Goal: Task Accomplishment & Management: Manage account settings

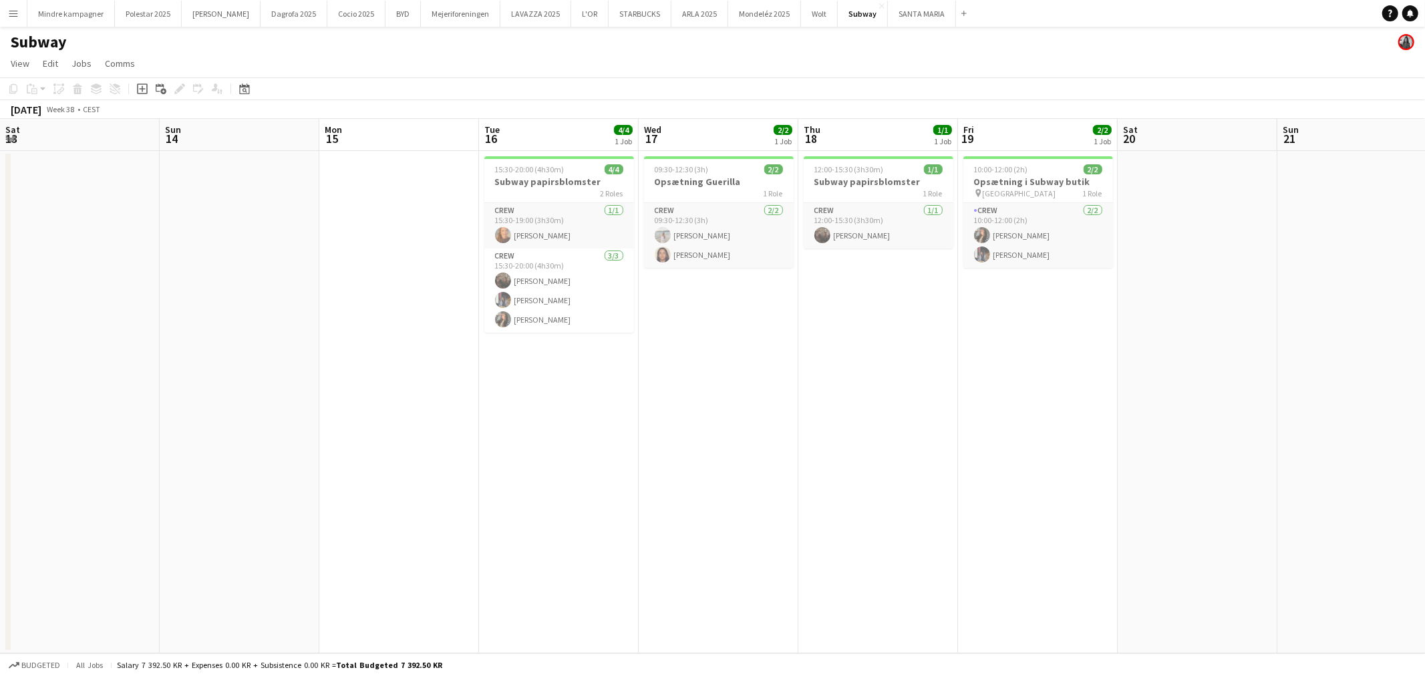
scroll to position [0, 349]
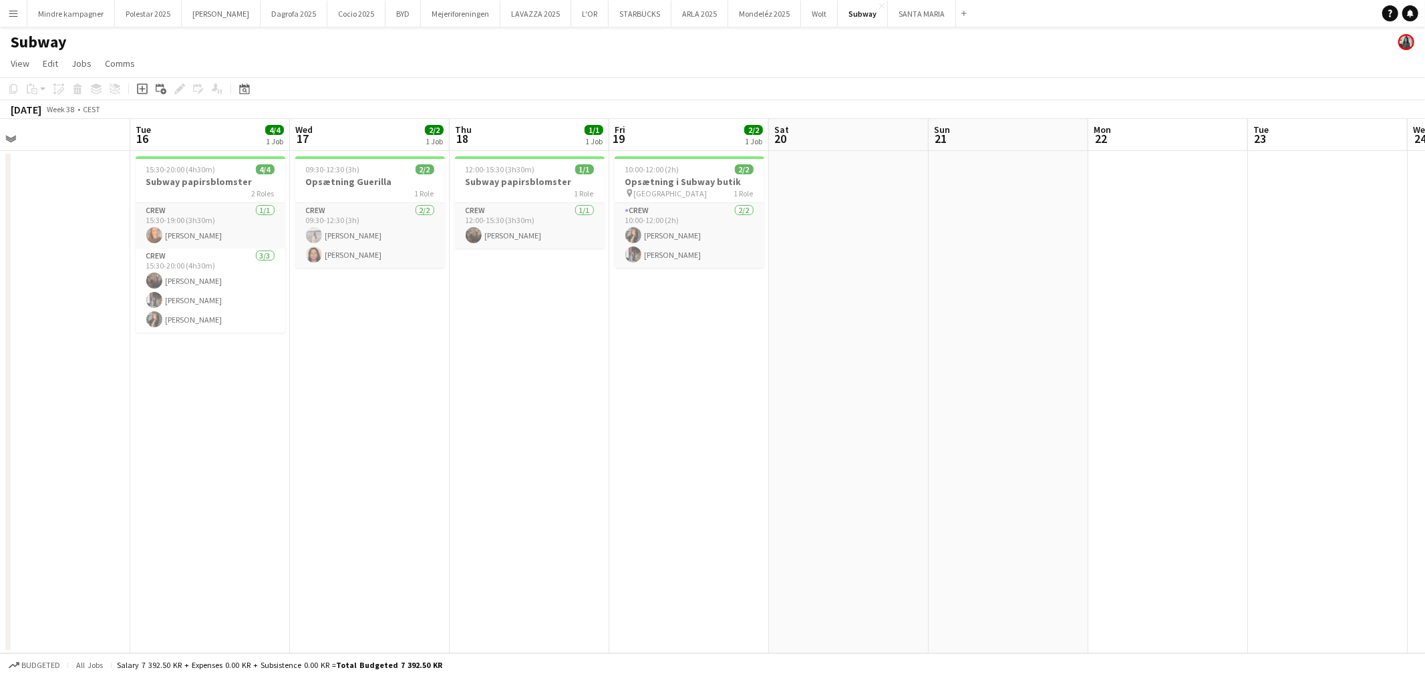
drag, startPoint x: 997, startPoint y: 343, endPoint x: 551, endPoint y: 322, distance: 446.8
click at [551, 322] on app-calendar-viewport "Sat 13 Sun 14 Mon 15 Tue 16 4/4 1 Job Wed 17 2/2 1 Job Thu 18 1/1 1 Job Fri 19 …" at bounding box center [712, 386] width 1425 height 534
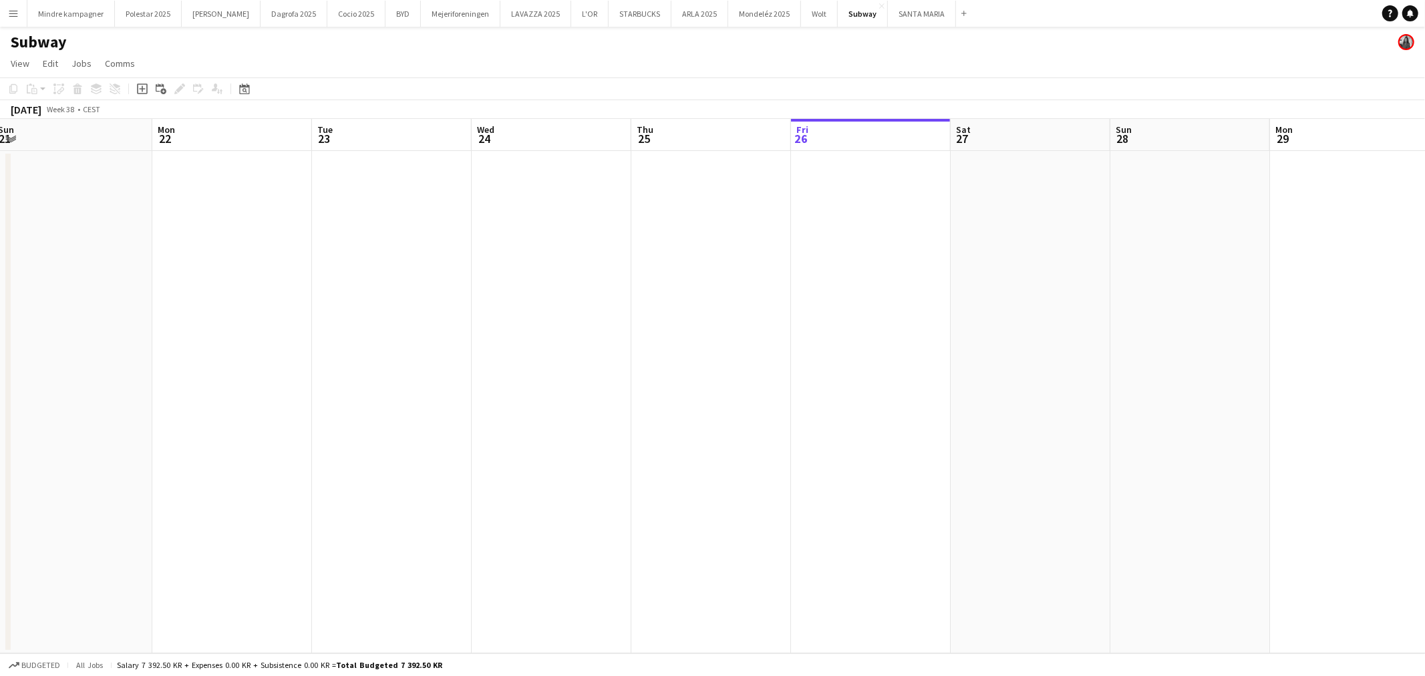
drag, startPoint x: 1041, startPoint y: 406, endPoint x: 579, endPoint y: 391, distance: 461.9
click at [579, 391] on app-calendar-viewport "Wed 17 2/2 1 Job Thu 18 1/1 1 Job Fri 19 2/2 1 Job Sat 20 Sun 21 Mon 22 Tue 23 …" at bounding box center [712, 386] width 1425 height 534
drag, startPoint x: 1078, startPoint y: 357, endPoint x: 481, endPoint y: 385, distance: 597.3
click at [481, 385] on app-calendar-viewport "Fri 19 2/2 1 Job Sat 20 Sun 21 Mon 22 Tue 23 Wed 24 Thu 25 Fri 26 Sat 27 Sun 28…" at bounding box center [712, 386] width 1425 height 534
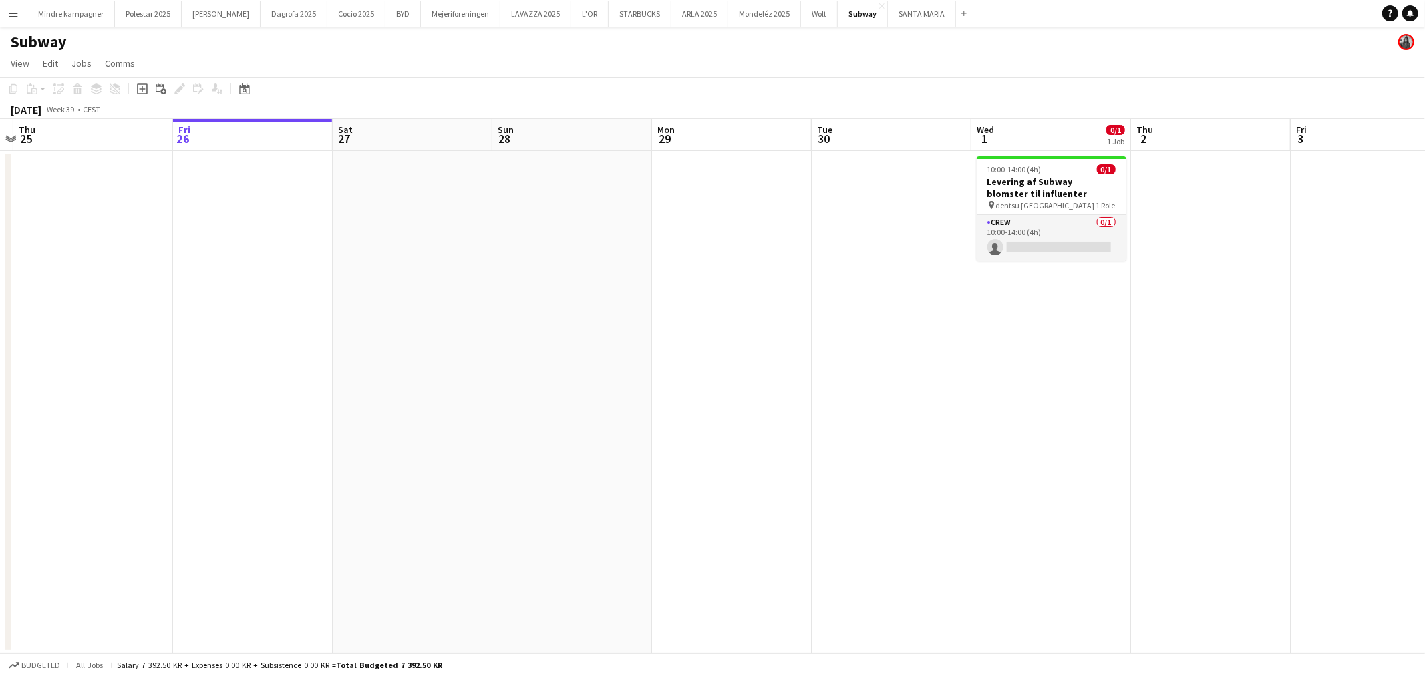
drag, startPoint x: 951, startPoint y: 398, endPoint x: 714, endPoint y: 389, distance: 237.3
click at [714, 389] on app-calendar-viewport "Mon 22 Tue 23 Wed 24 Thu 25 Fri 26 Sat 27 Sun 28 Mon 29 Tue 30 Wed 1 0/1 1 Job …" at bounding box center [712, 386] width 1425 height 534
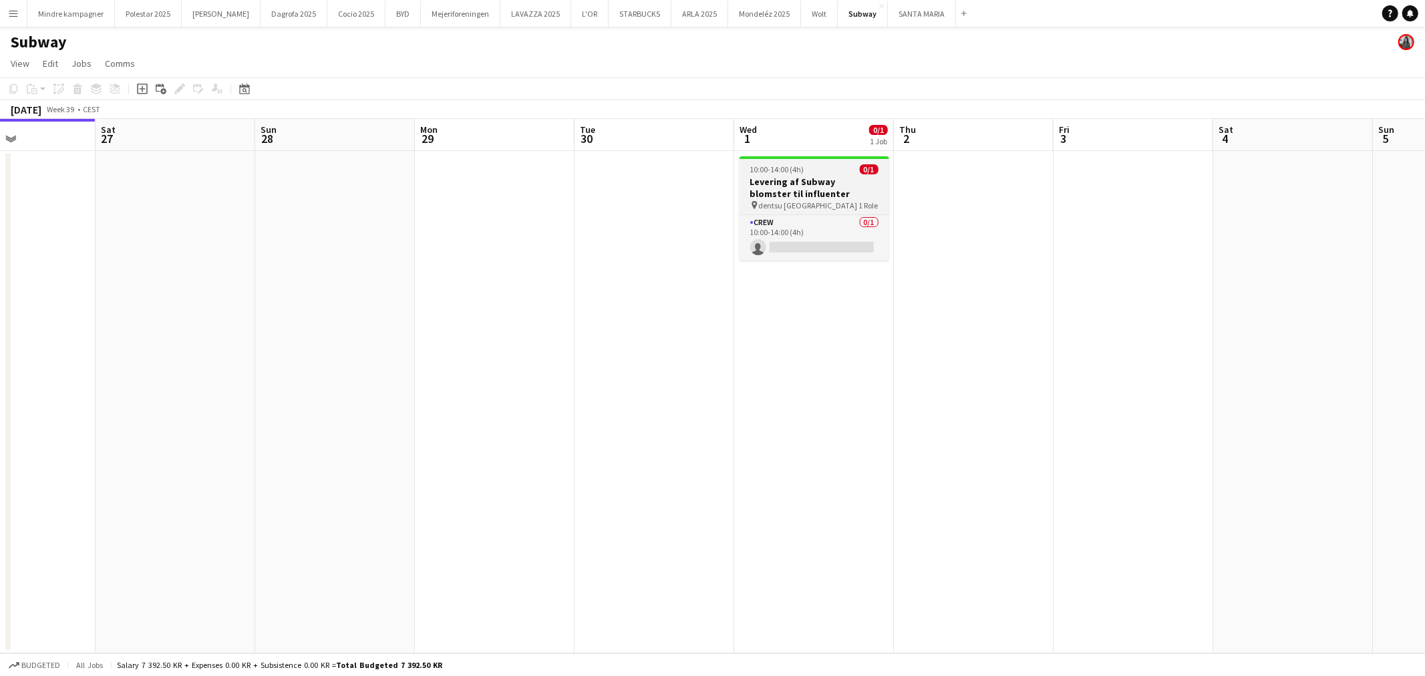
click at [803, 184] on h3 "Levering af Subway blomster til influenter" at bounding box center [815, 188] width 150 height 24
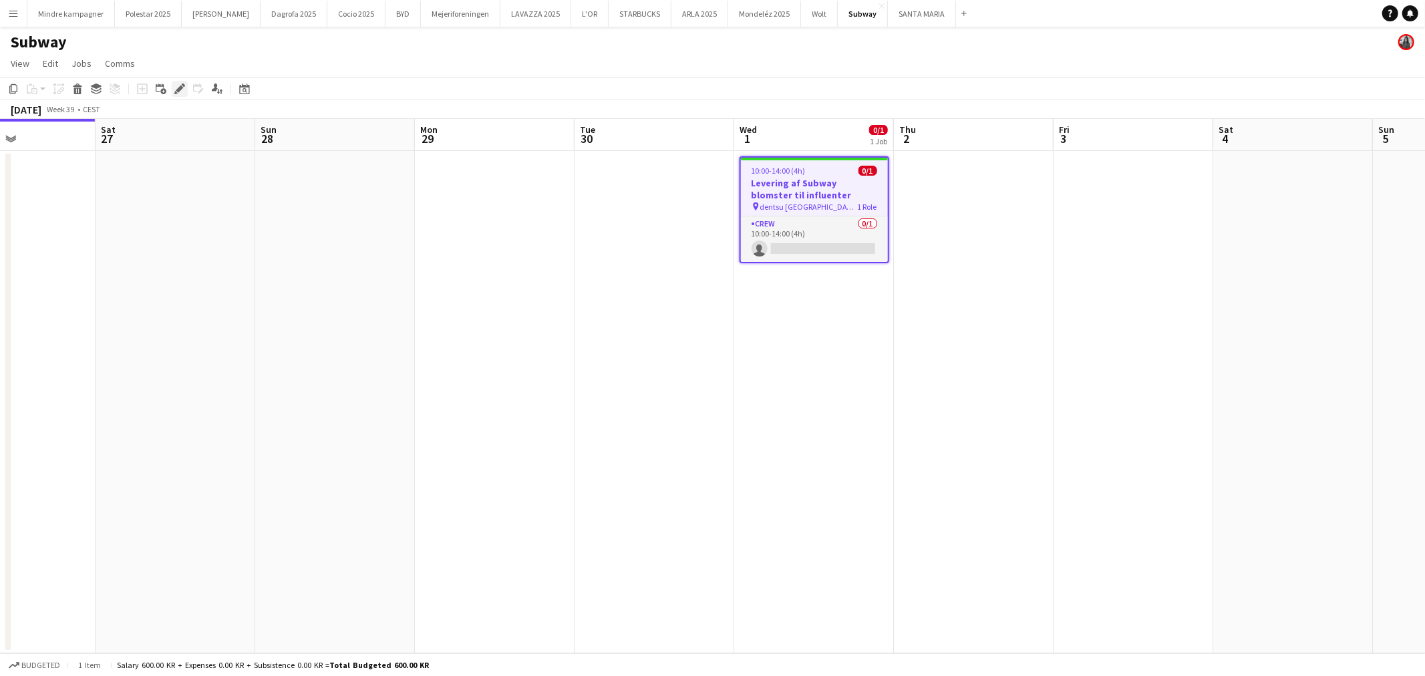
click at [176, 85] on icon "Edit" at bounding box center [179, 89] width 11 height 11
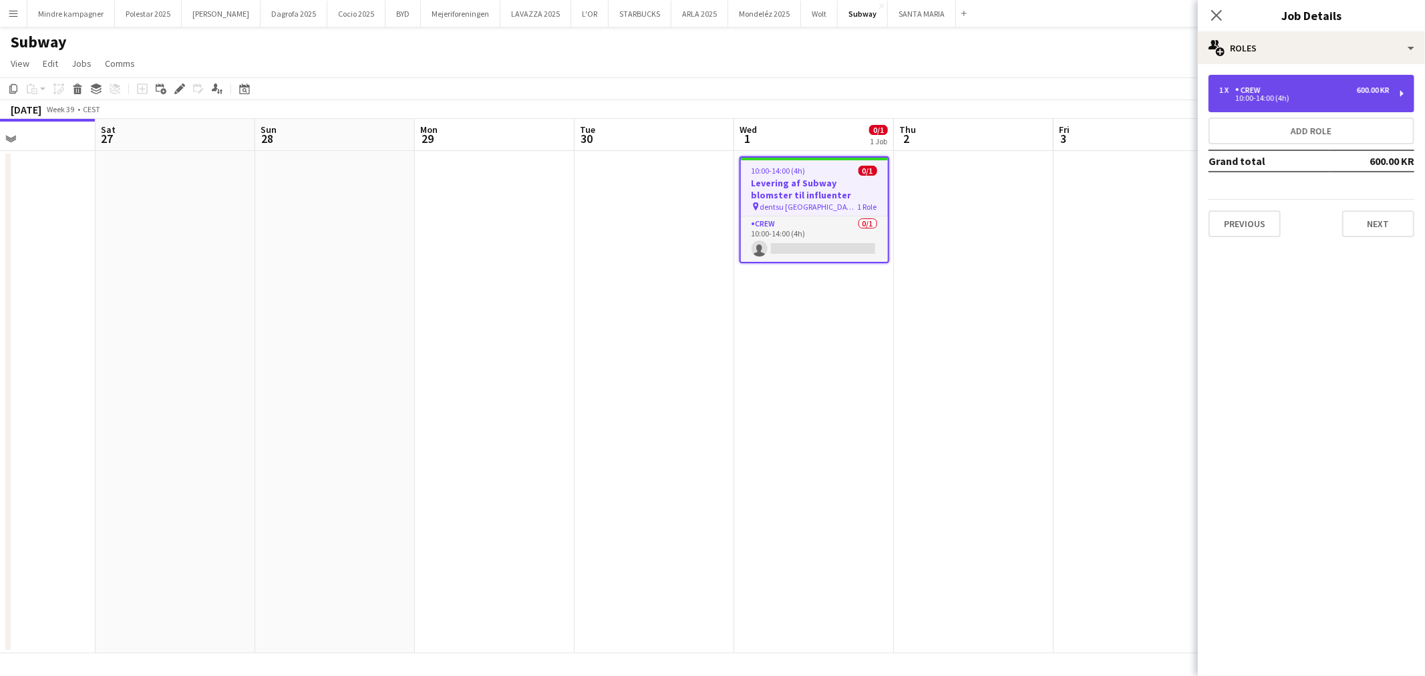
click at [1316, 84] on div "1 x Crew 600.00 KR 10:00-14:00 (4h)" at bounding box center [1312, 93] width 206 height 37
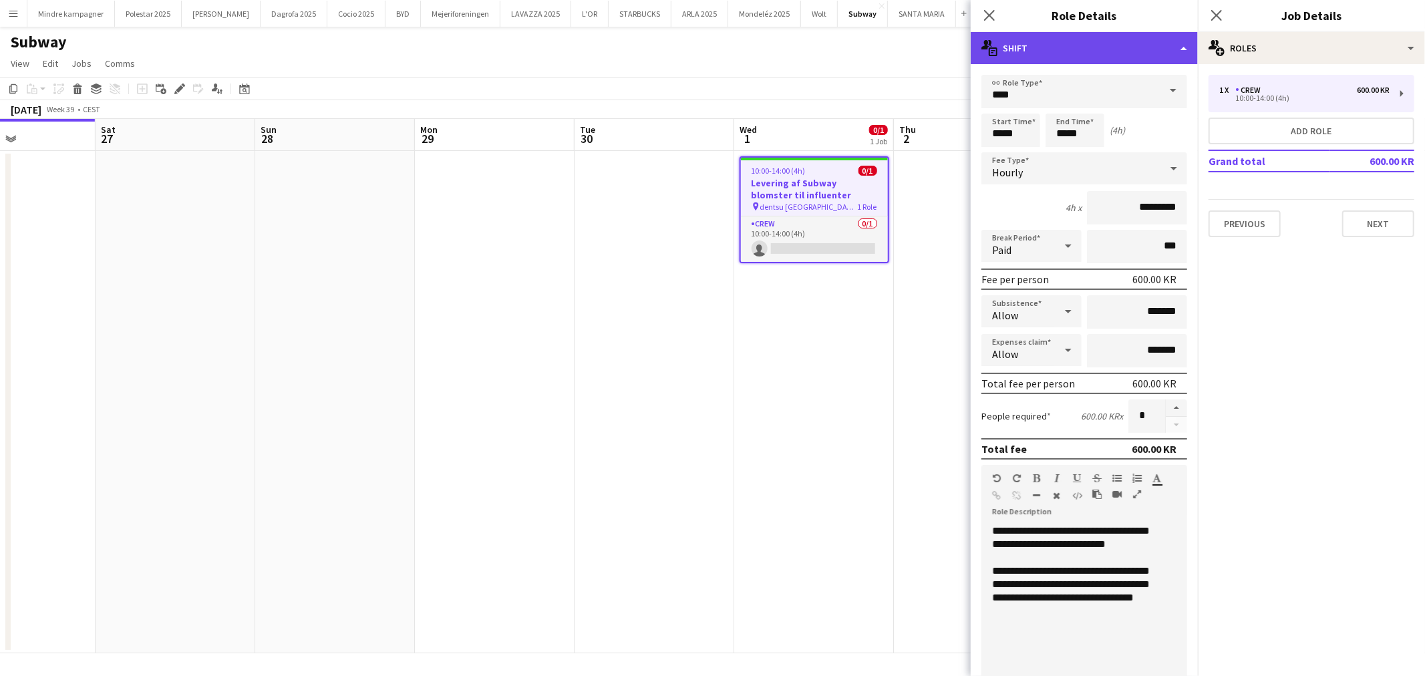
click at [1112, 39] on div "multiple-actions-text Shift" at bounding box center [1084, 48] width 227 height 32
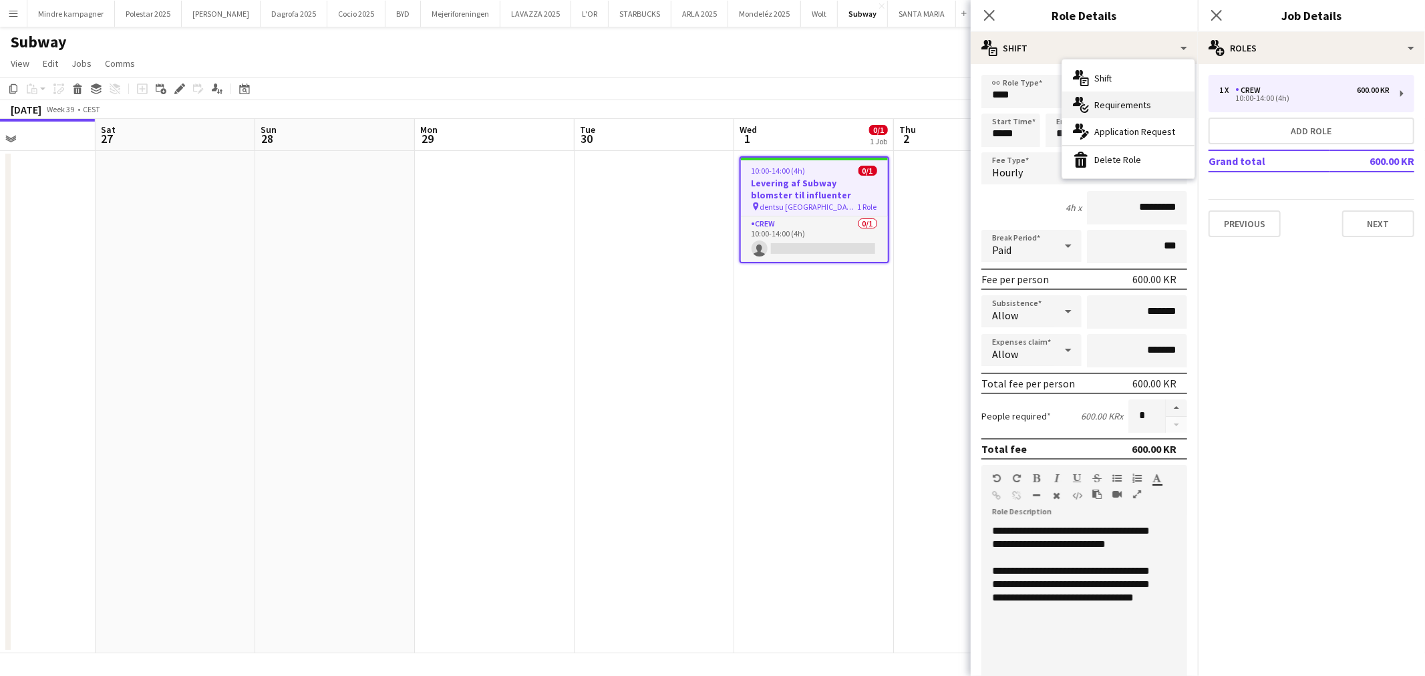
click at [1126, 104] on span "Requirements" at bounding box center [1122, 105] width 57 height 12
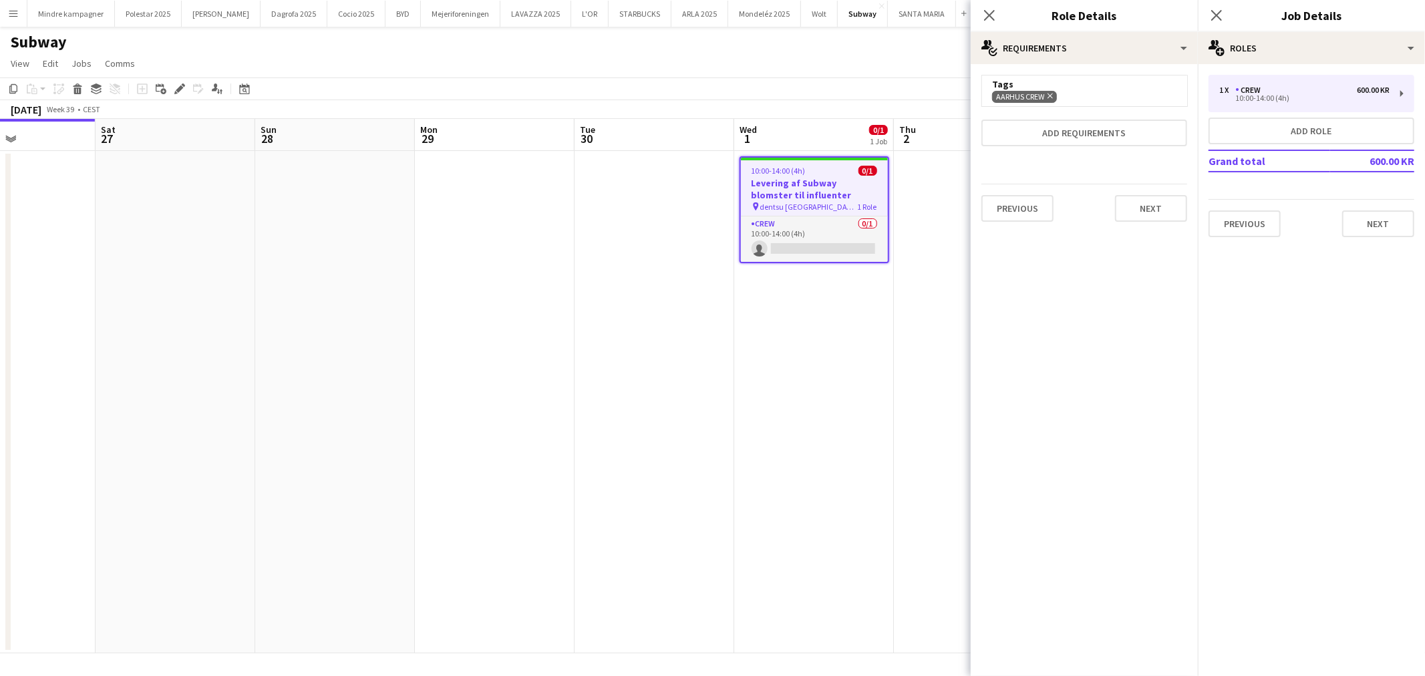
click at [906, 325] on app-date-cell at bounding box center [974, 402] width 160 height 502
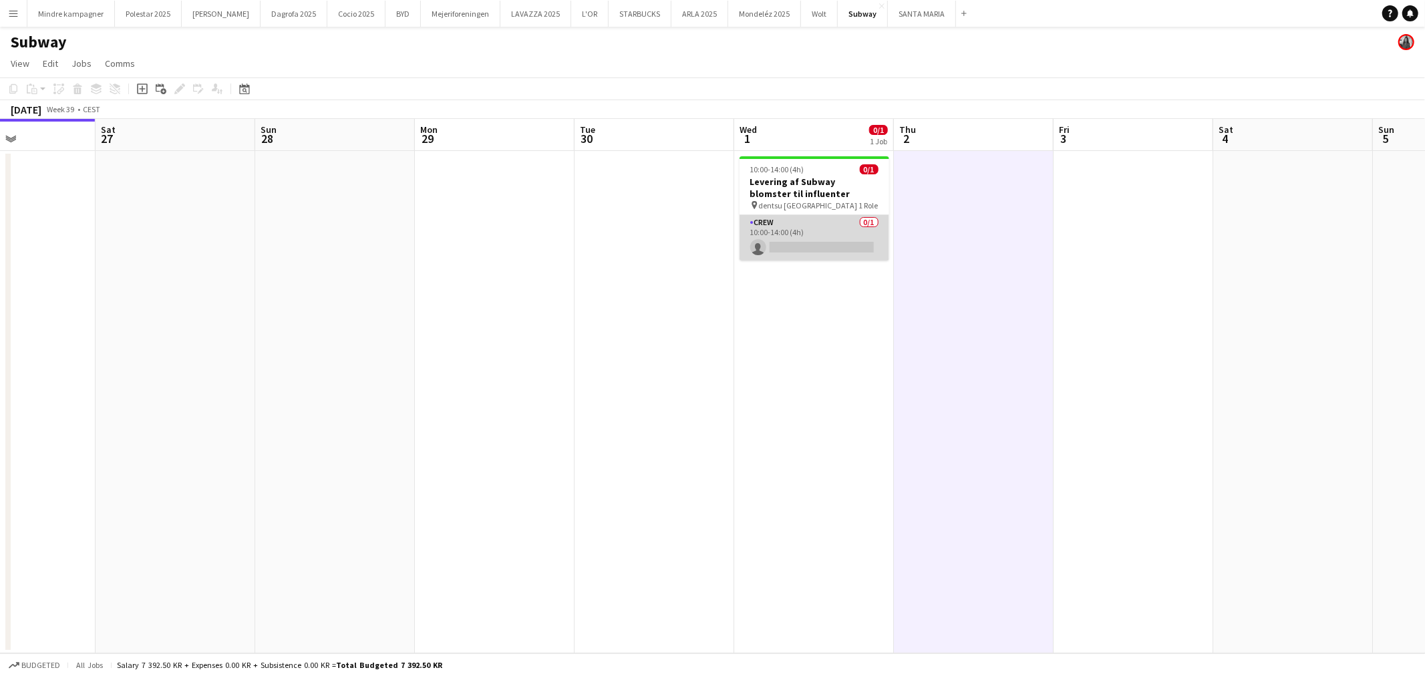
click at [838, 235] on app-card-role "Crew 0/1 10:00-14:00 (4h) single-neutral-actions" at bounding box center [815, 237] width 150 height 45
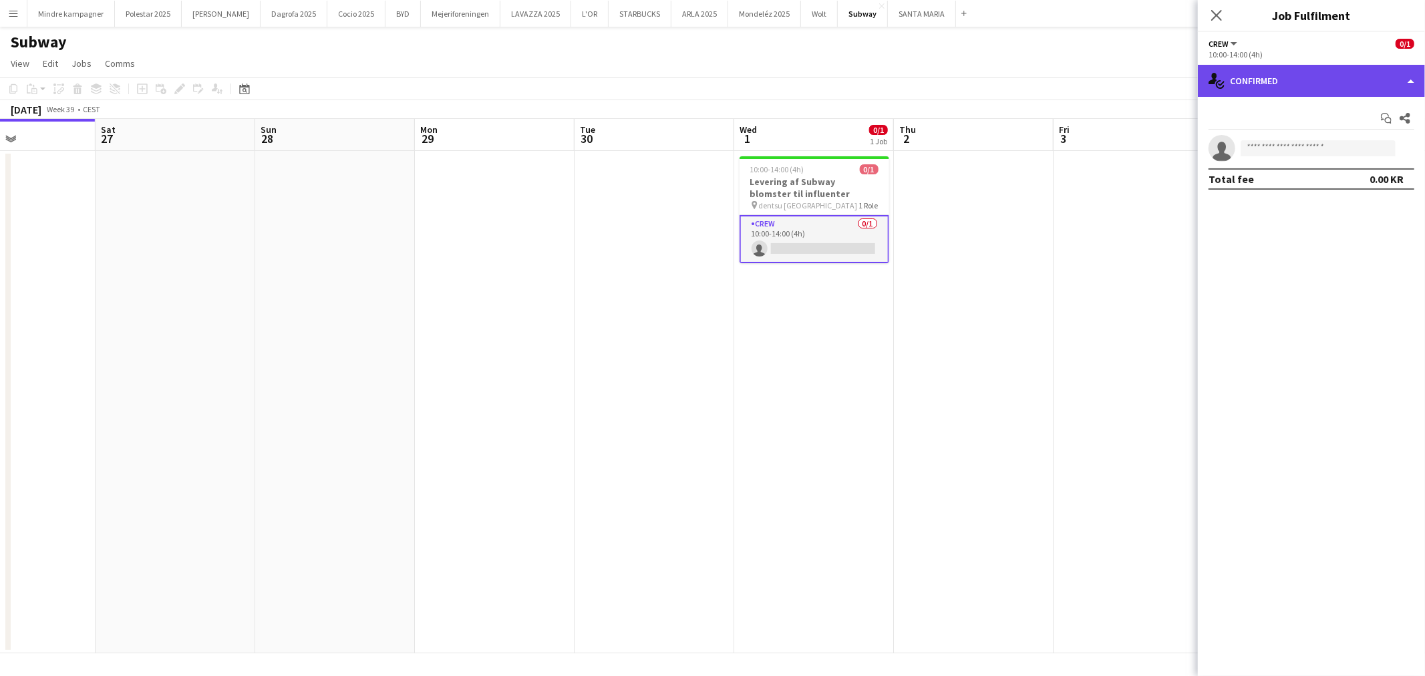
click at [1303, 89] on div "single-neutral-actions-check-2 Confirmed" at bounding box center [1311, 81] width 227 height 32
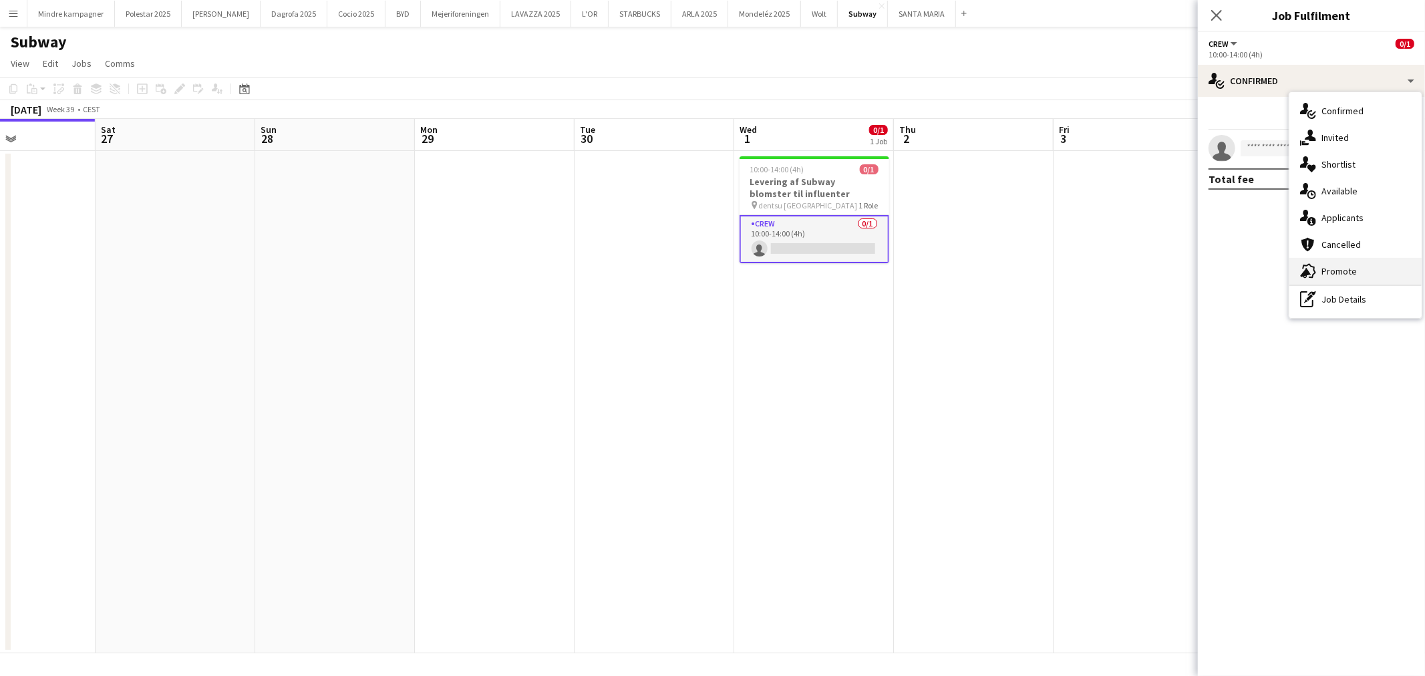
click at [1347, 265] on span "Promote" at bounding box center [1338, 271] width 35 height 12
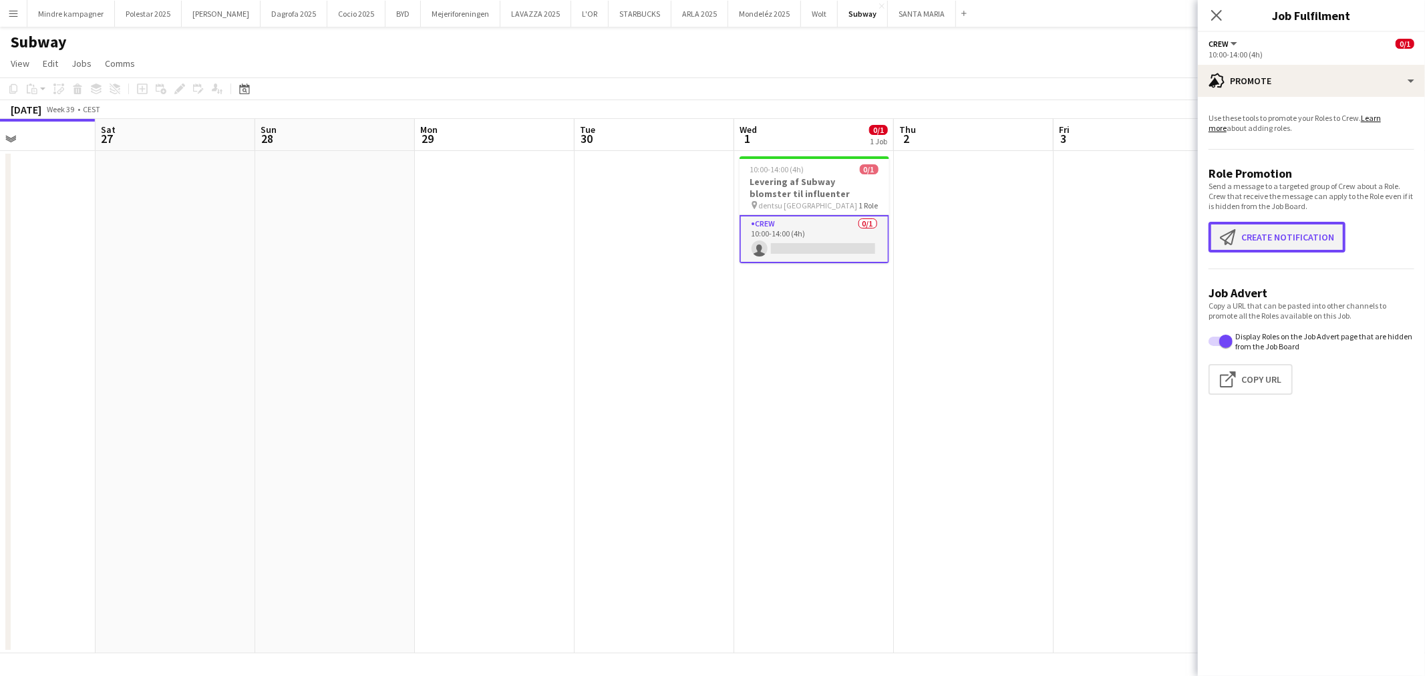
click at [1298, 243] on button "Create notification Create notification" at bounding box center [1277, 237] width 137 height 31
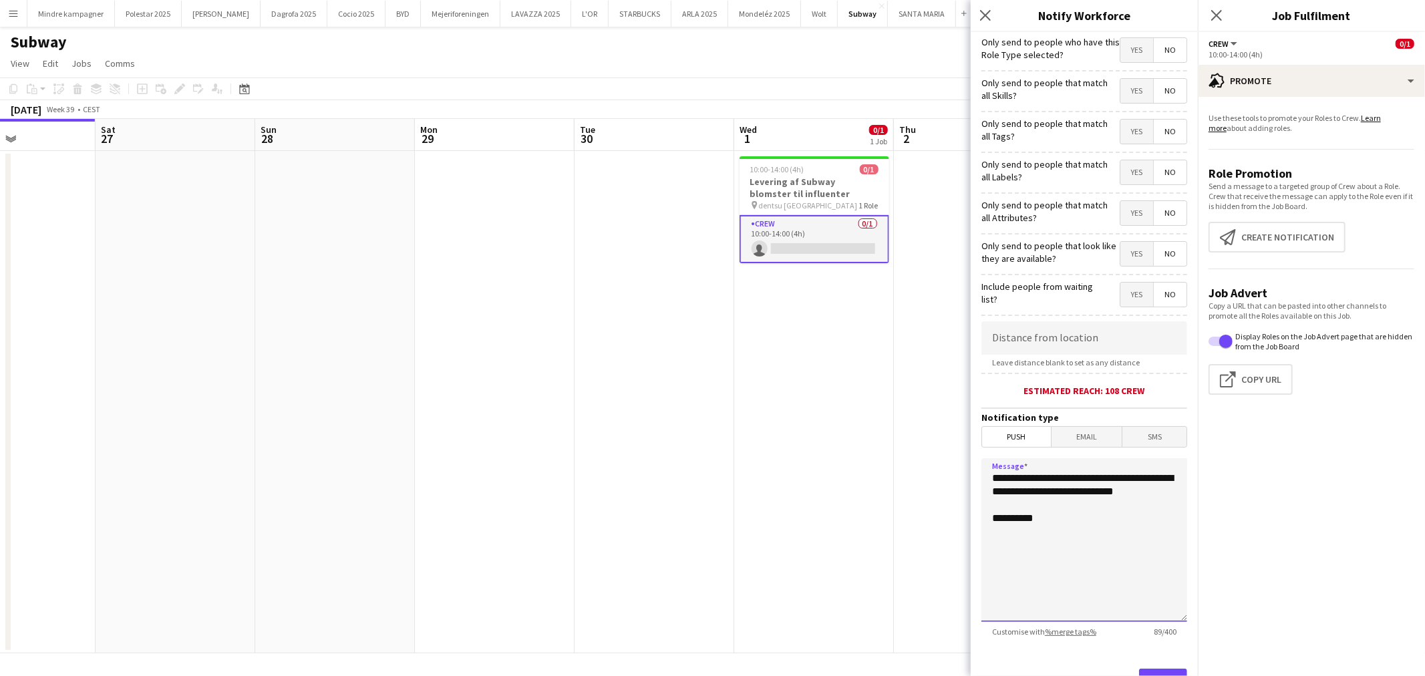
drag, startPoint x: 1065, startPoint y: 506, endPoint x: 955, endPoint y: 459, distance: 119.4
click at [955, 459] on body "Menu Boards Boards Boards All jobs Status Workforce Workforce My Workforce Recr…" at bounding box center [712, 338] width 1425 height 676
type textarea "**********"
click at [1090, 482] on textarea "**********" at bounding box center [1084, 540] width 206 height 164
